Goal: Task Accomplishment & Management: Manage account settings

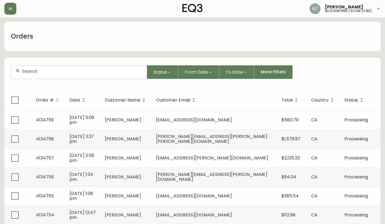
click at [105, 68] on div at bounding box center [78, 72] width 135 height 13
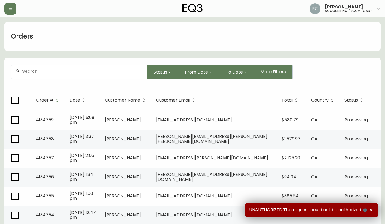
click at [53, 70] on input "text" at bounding box center [82, 71] width 120 height 5
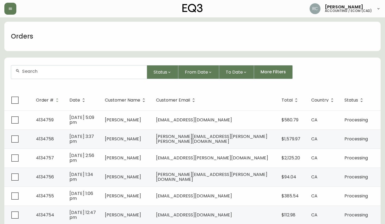
click at [64, 67] on div at bounding box center [78, 72] width 135 height 13
paste input "MARTINEZCKARLA@HOTMAIL.COM"
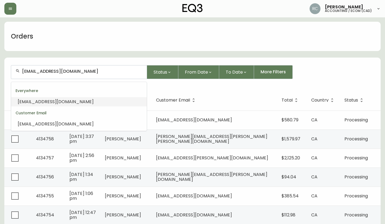
click at [46, 100] on span "MARTINEZCKARLA@HOTMAIL.COM" at bounding box center [56, 102] width 76 height 6
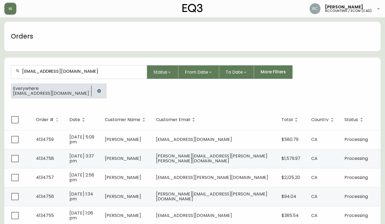
type input "MARTINEZCKARLA@HOTMAIL.COM"
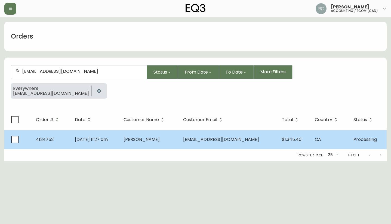
click at [81, 137] on span "[DATE] 11:27 am" at bounding box center [91, 140] width 33 height 6
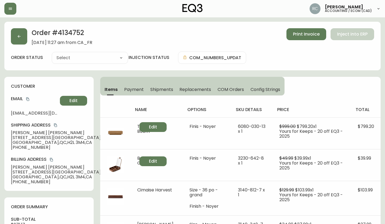
type input "Processing"
select select "PROCESSING"
click at [70, 32] on h2 "Order # 4134752" at bounding box center [62, 34] width 61 height 12
copy h2 "4134752"
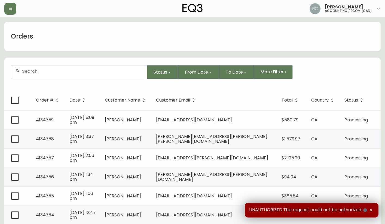
click at [91, 73] on input "text" at bounding box center [82, 71] width 120 height 5
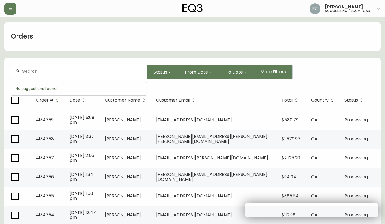
paste input "[EMAIL_ADDRESS][DOMAIN_NAME]"
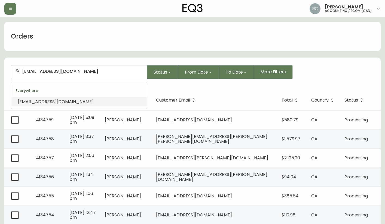
click at [89, 70] on input "[EMAIL_ADDRESS][DOMAIN_NAME]" at bounding box center [82, 71] width 120 height 5
paste input "GUSBRANDT01"
click at [36, 72] on input "[EMAIL_ADDRESS][DOMAIN_NAME]" at bounding box center [82, 71] width 120 height 5
paste input "OSMELMAYNES"
click at [38, 99] on span "[EMAIL_ADDRESS][DOMAIN_NAME]" at bounding box center [56, 102] width 76 height 6
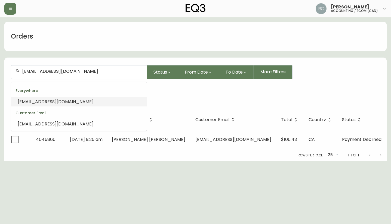
click at [67, 69] on input "[EMAIL_ADDRESS][DOMAIN_NAME]" at bounding box center [82, 71] width 120 height 5
paste input "EUNSEI50"
type input "[EMAIL_ADDRESS][DOMAIN_NAME]"
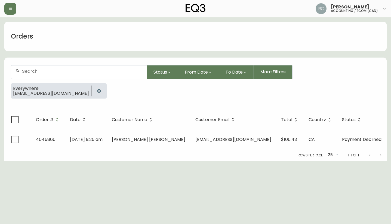
click at [78, 68] on div at bounding box center [78, 72] width 135 height 13
paste input "[EMAIL_ADDRESS][DOMAIN_NAME]"
click at [110, 69] on input "[EMAIL_ADDRESS][DOMAIN_NAME]" at bounding box center [82, 71] width 120 height 5
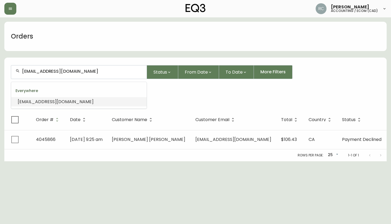
paste input "[EMAIL_ADDRESS][DOMAIN_NAME]"
click at [62, 101] on li "[EMAIL_ADDRESS][DOMAIN_NAME]" at bounding box center [78, 101] width 135 height 9
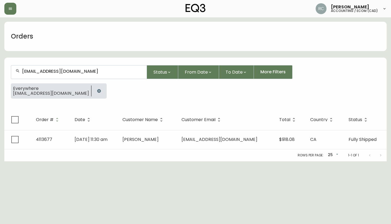
click at [54, 72] on input "[EMAIL_ADDRESS][DOMAIN_NAME]" at bounding box center [82, 71] width 120 height 5
paste input "[EMAIL_ADDRESS][DOMAIN_NAME]"
type input "[EMAIL_ADDRESS][DOMAIN_NAME]"
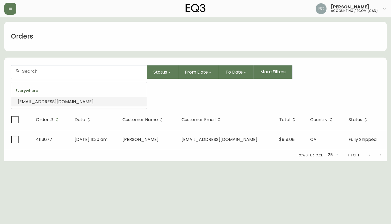
click at [92, 71] on input "text" at bounding box center [82, 71] width 120 height 5
paste input "[EMAIL_ADDRESS][DOMAIN_NAME]"
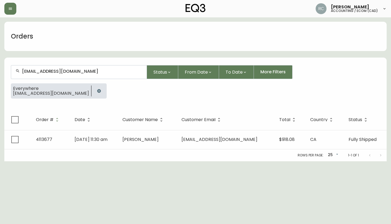
click at [110, 72] on input "[EMAIL_ADDRESS][DOMAIN_NAME]" at bounding box center [82, 71] width 120 height 5
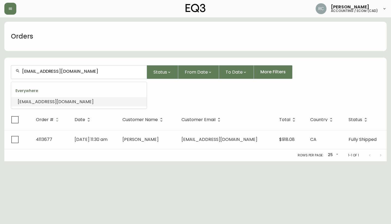
paste input "SUEFINKLE"
click at [57, 103] on span "[EMAIL_ADDRESS][DOMAIN_NAME]" at bounding box center [56, 102] width 76 height 6
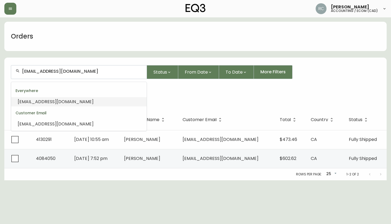
drag, startPoint x: 80, startPoint y: 69, endPoint x: 77, endPoint y: 68, distance: 2.8
click at [79, 69] on input "[EMAIL_ADDRESS][DOMAIN_NAME]" at bounding box center [82, 71] width 120 height 5
paste input "JOLSON26@HOT"
type input "[EMAIL_ADDRESS][DOMAIN_NAME]"
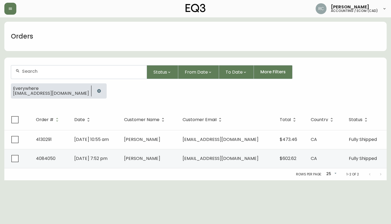
click at [106, 74] on div at bounding box center [78, 72] width 135 height 13
paste input "[EMAIL_ADDRESS][PERSON_NAME][DOMAIN_NAME]"
click at [50, 74] on input "[EMAIL_ADDRESS][PERSON_NAME][DOMAIN_NAME]" at bounding box center [82, 71] width 120 height 5
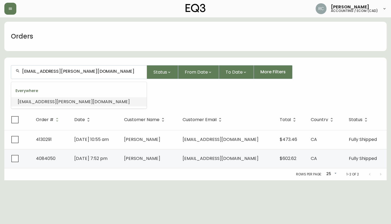
paste input "[PERSON_NAME].KAMAL94"
click at [45, 104] on span "[PERSON_NAME][EMAIL_ADDRESS][DOMAIN_NAME]" at bounding box center [74, 102] width 112 height 6
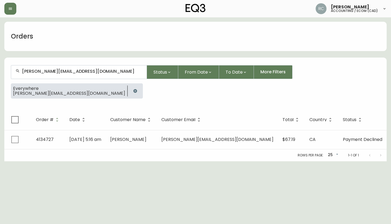
click at [96, 61] on form "[PERSON_NAME][EMAIL_ADDRESS][DOMAIN_NAME] Status From Date To Date More Filters…" at bounding box center [195, 84] width 382 height 51
click at [93, 70] on input "[PERSON_NAME][EMAIL_ADDRESS][DOMAIN_NAME]" at bounding box center [82, 71] width 120 height 5
paste input "[EMAIL_ADDRESS]"
type input "[EMAIL_ADDRESS][DOMAIN_NAME]"
click at [67, 72] on input "text" at bounding box center [82, 71] width 120 height 5
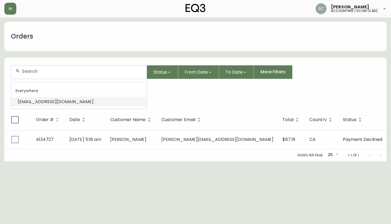
paste input "[EMAIL_ADDRESS][DOMAIN_NAME]"
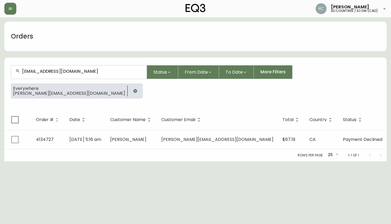
click at [79, 76] on div "[EMAIL_ADDRESS][DOMAIN_NAME]" at bounding box center [78, 72] width 135 height 13
paste input "[PERSON_NAME].KAMAL94"
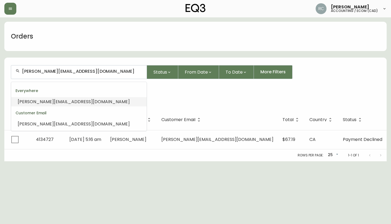
click at [45, 102] on span "[PERSON_NAME][EMAIL_ADDRESS][DOMAIN_NAME]" at bounding box center [74, 102] width 112 height 6
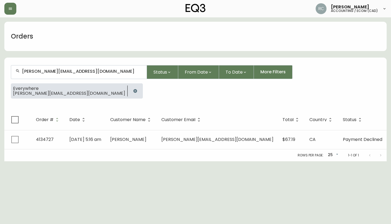
click at [75, 67] on div "[PERSON_NAME][EMAIL_ADDRESS][DOMAIN_NAME]" at bounding box center [78, 72] width 135 height 13
paste input "TRISTANFBAUER"
type input "[EMAIL_ADDRESS][DOMAIN_NAME]"
click at [21, 78] on div at bounding box center [78, 72] width 135 height 13
paste input "[EMAIL_ADDRESS][DOMAIN_NAME]"
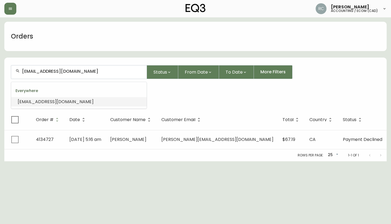
click at [100, 70] on input "[EMAIL_ADDRESS][DOMAIN_NAME]" at bounding box center [82, 71] width 120 height 5
paste input "CLENTON006"
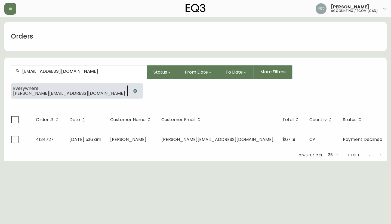
click at [37, 73] on input "[EMAIL_ADDRESS][DOMAIN_NAME]" at bounding box center [82, 71] width 120 height 5
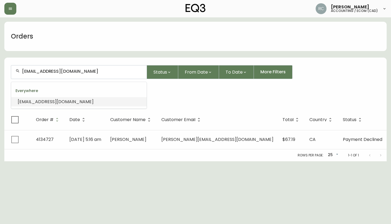
paste input "UDAYBIRM"
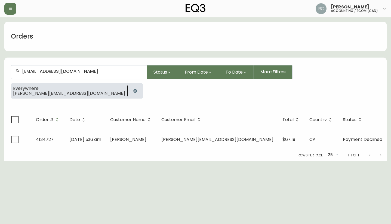
click at [49, 74] on input "[EMAIL_ADDRESS][DOMAIN_NAME]" at bounding box center [82, 71] width 120 height 5
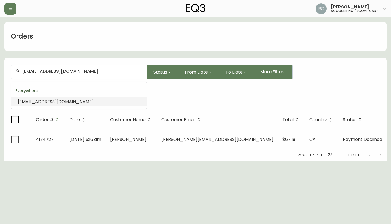
paste input "[PERSON_NAME]"
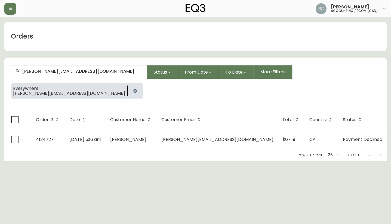
click at [39, 70] on input "[PERSON_NAME][EMAIL_ADDRESS][DOMAIN_NAME]" at bounding box center [82, 71] width 120 height 5
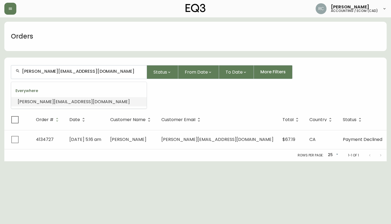
paste input "SHERRY_MALIK"
type input "[EMAIL_ADDRESS][DOMAIN_NAME]"
